Goal: Task Accomplishment & Management: Manage account settings

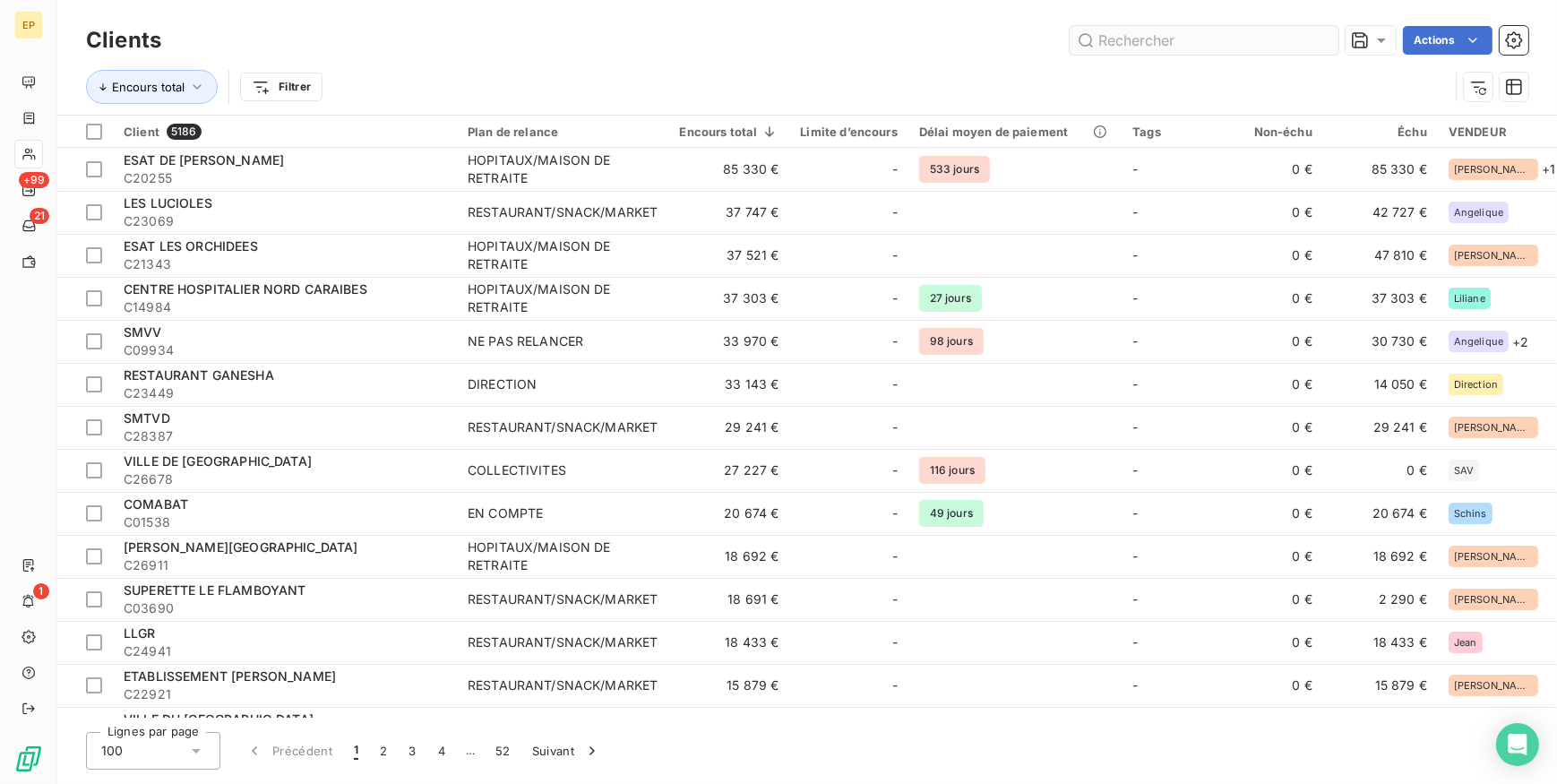
click at [1134, 41] on input "text" at bounding box center [1204, 41] width 269 height 28
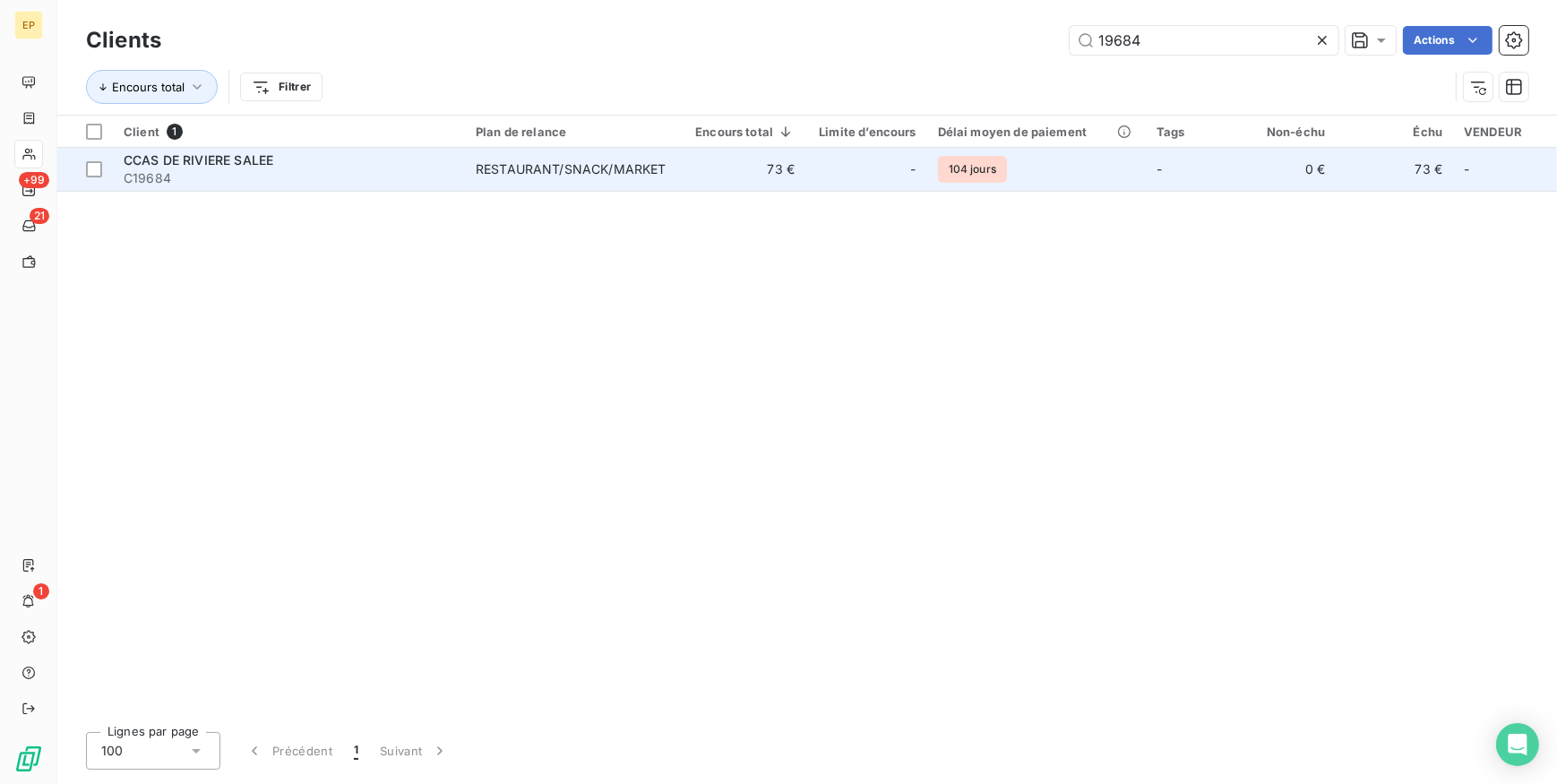
type input "19684"
click at [308, 173] on span "C19684" at bounding box center [288, 178] width 331 height 18
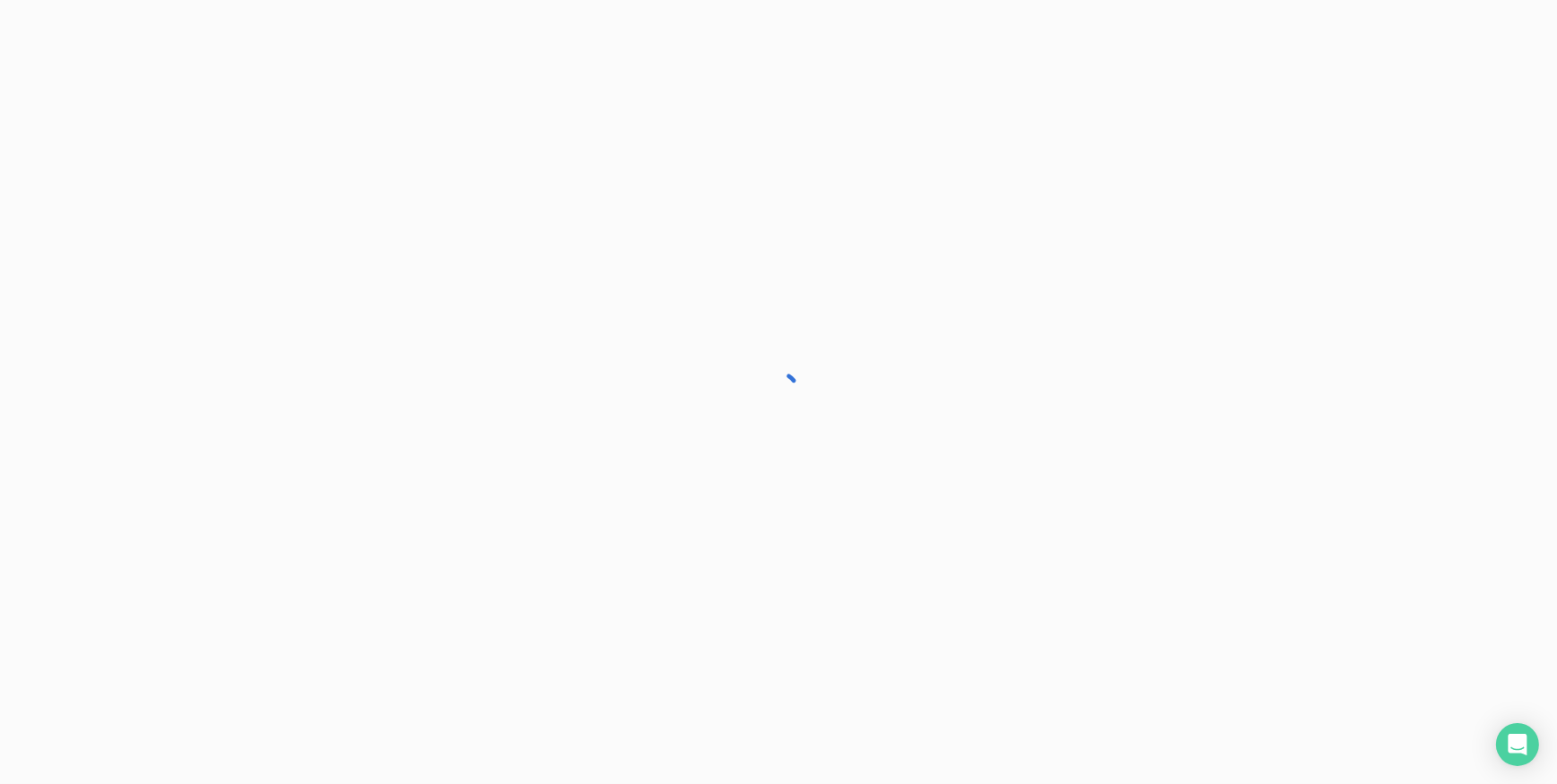
click at [308, 173] on div at bounding box center [778, 392] width 1557 height 784
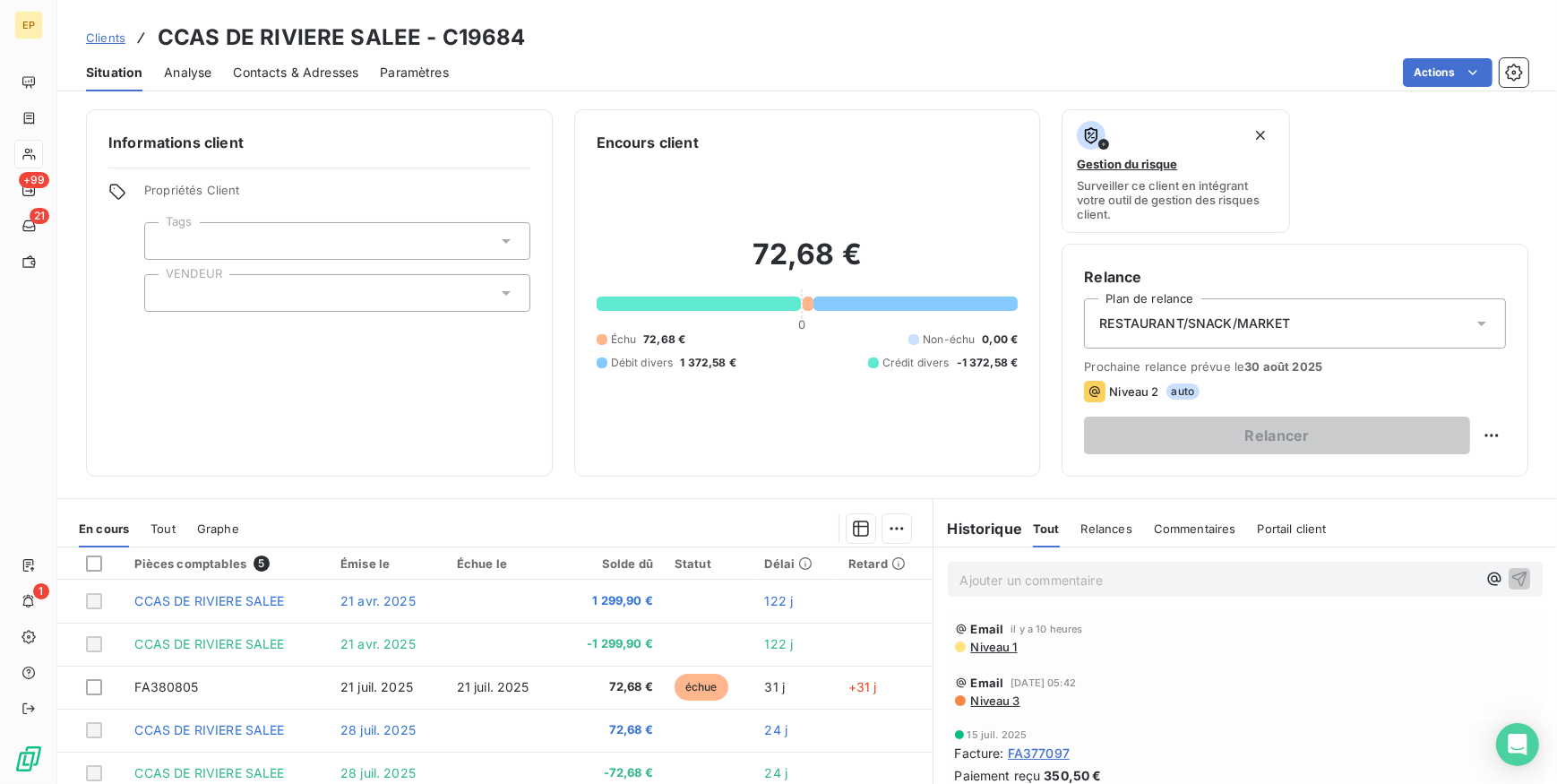
click at [986, 582] on p "Ajouter un commentaire ﻿" at bounding box center [1219, 580] width 517 height 23
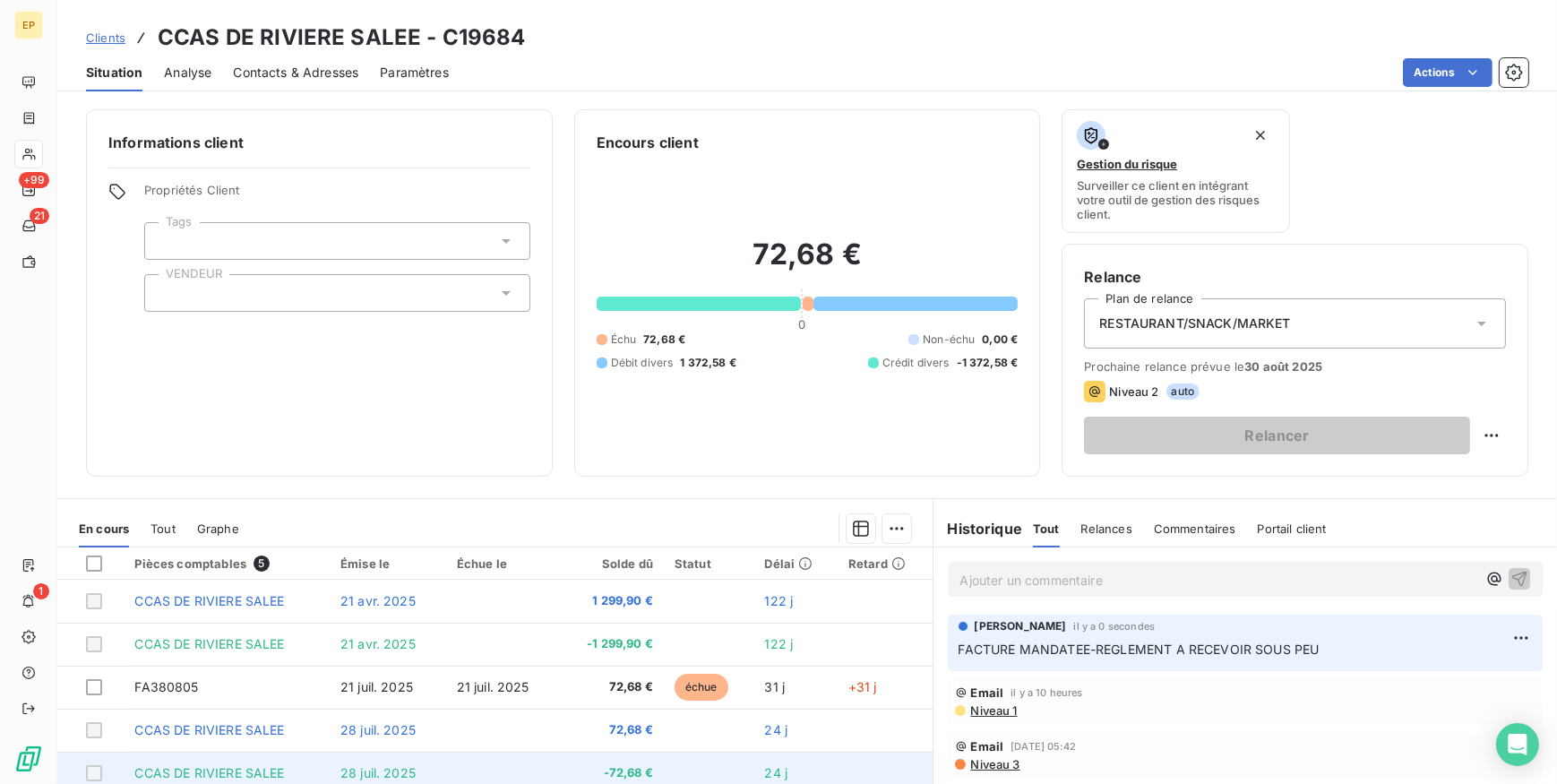
scroll to position [81, 0]
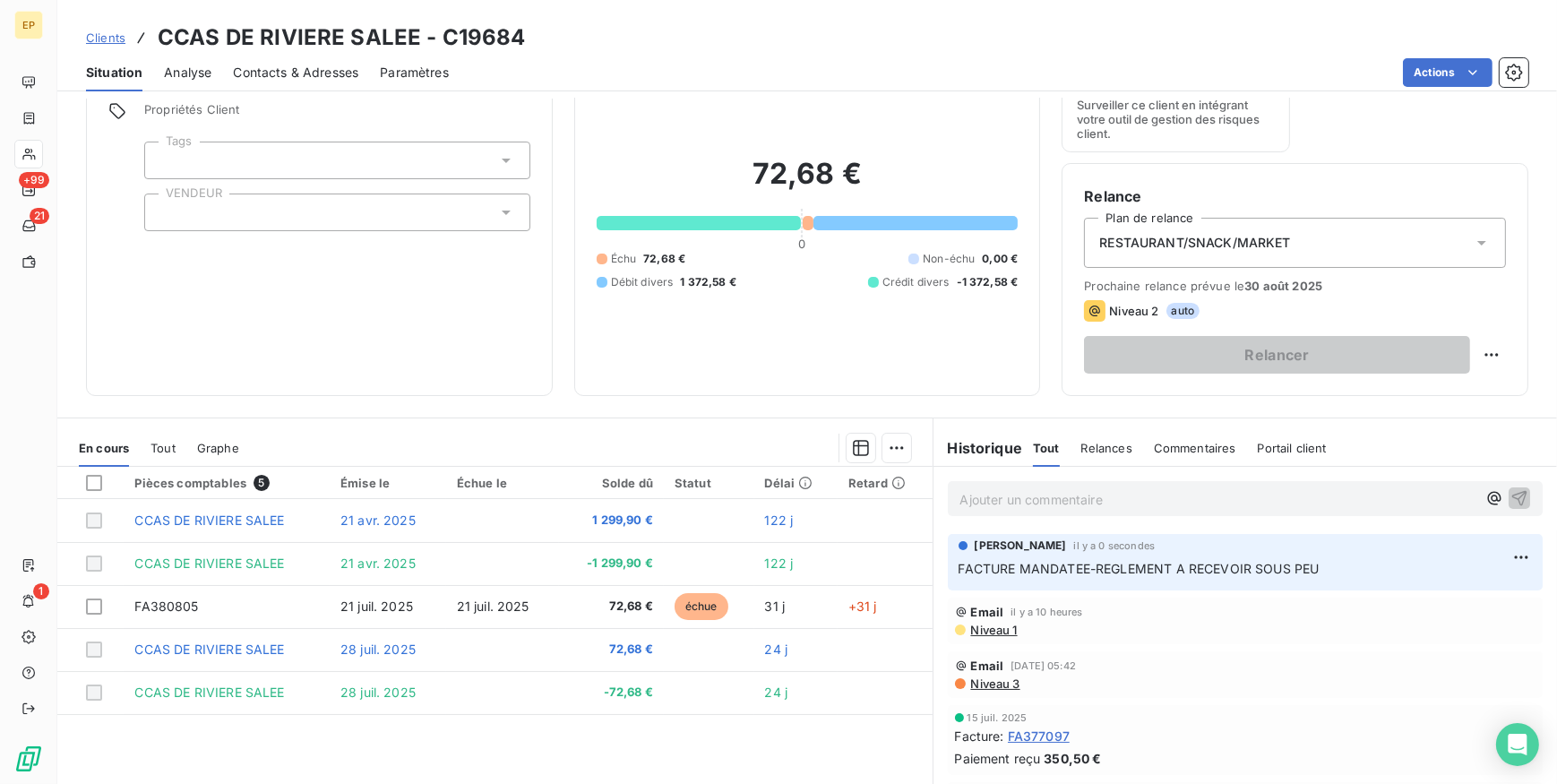
click at [1478, 241] on icon at bounding box center [1483, 243] width 9 height 5
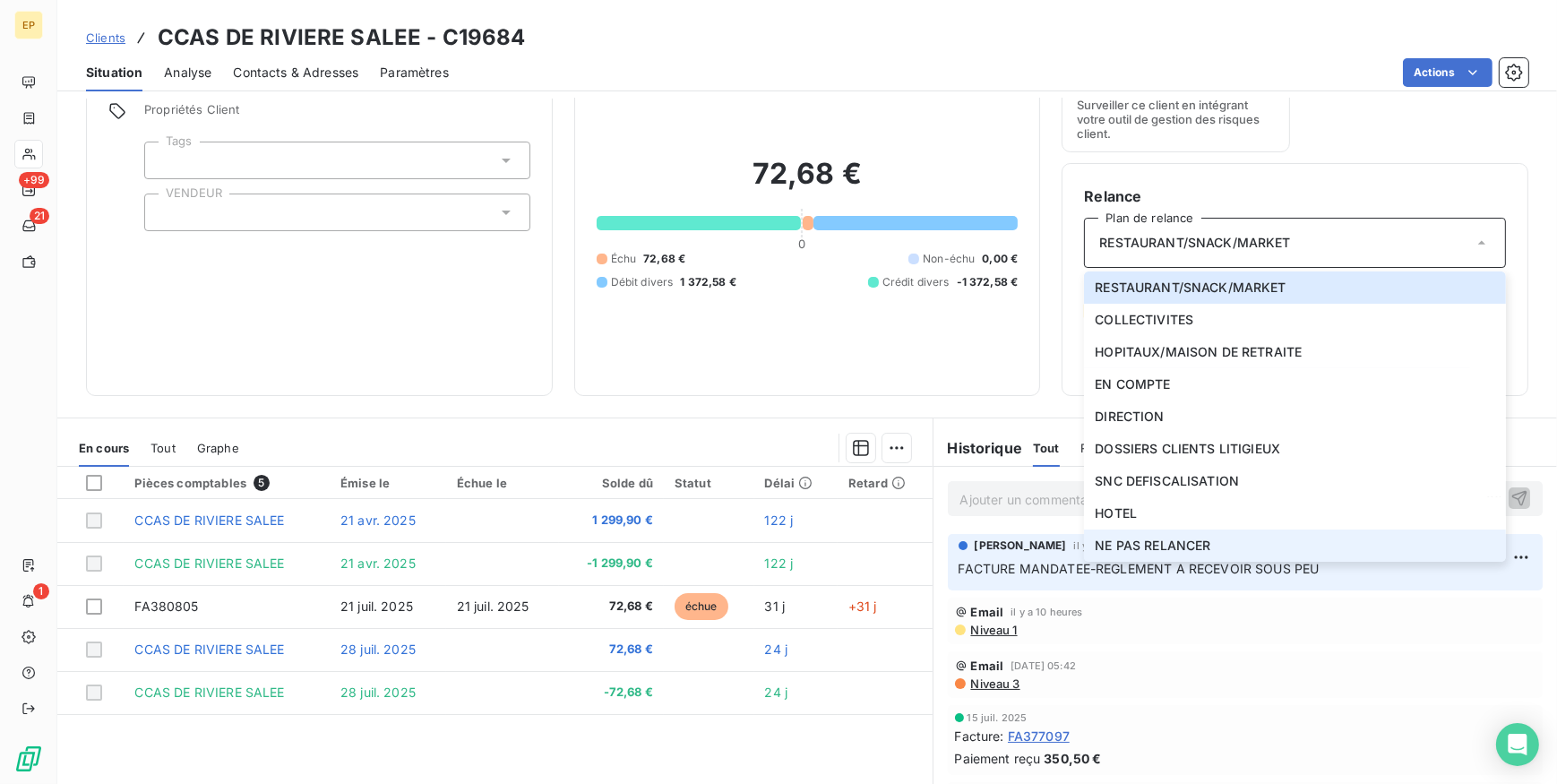
click at [1144, 544] on span "NE PAS RELANCER" at bounding box center [1153, 546] width 116 height 18
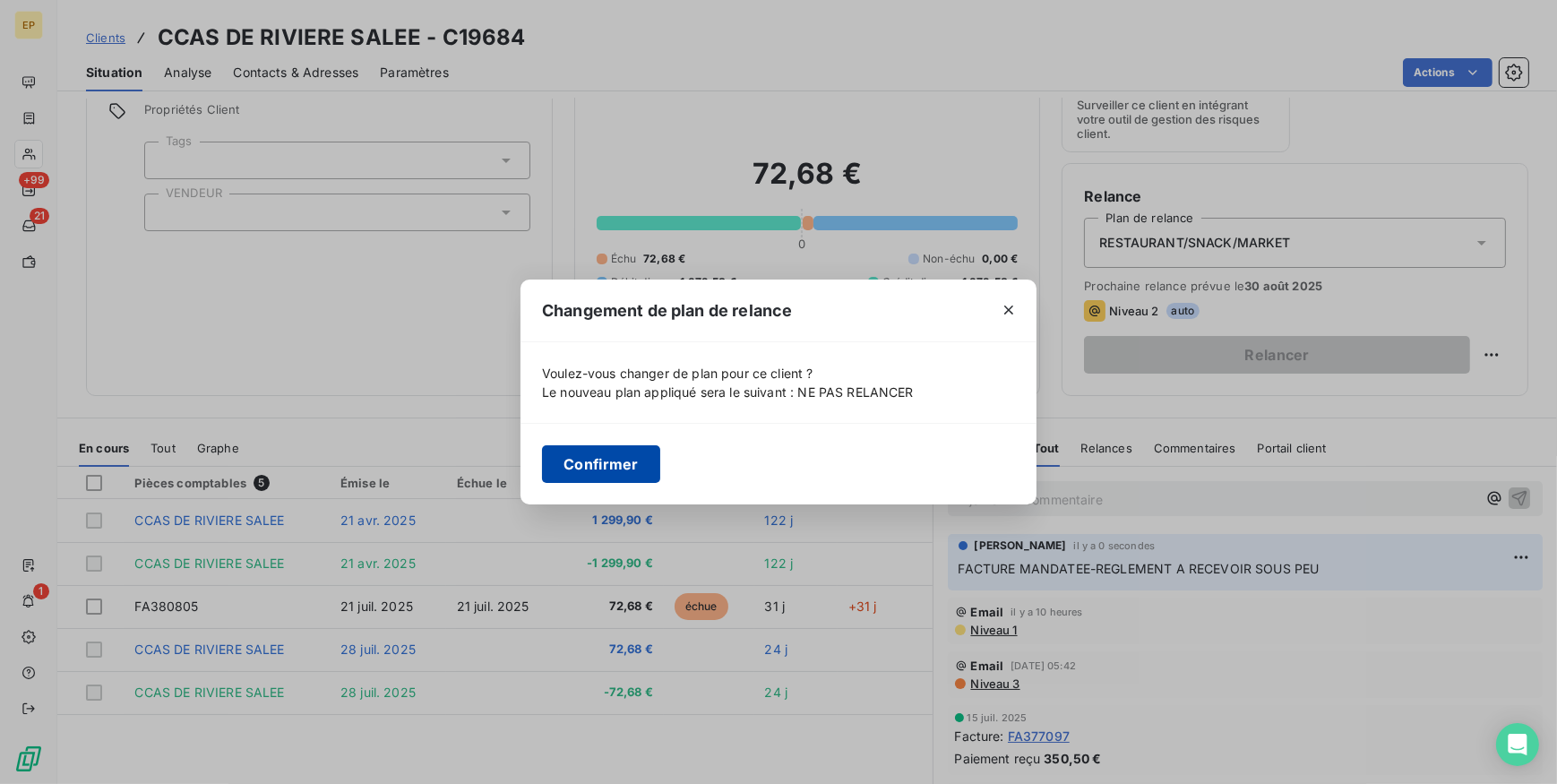
click at [598, 464] on button "Confirmer" at bounding box center [601, 465] width 119 height 38
